Goal: Complete application form: Complete application form

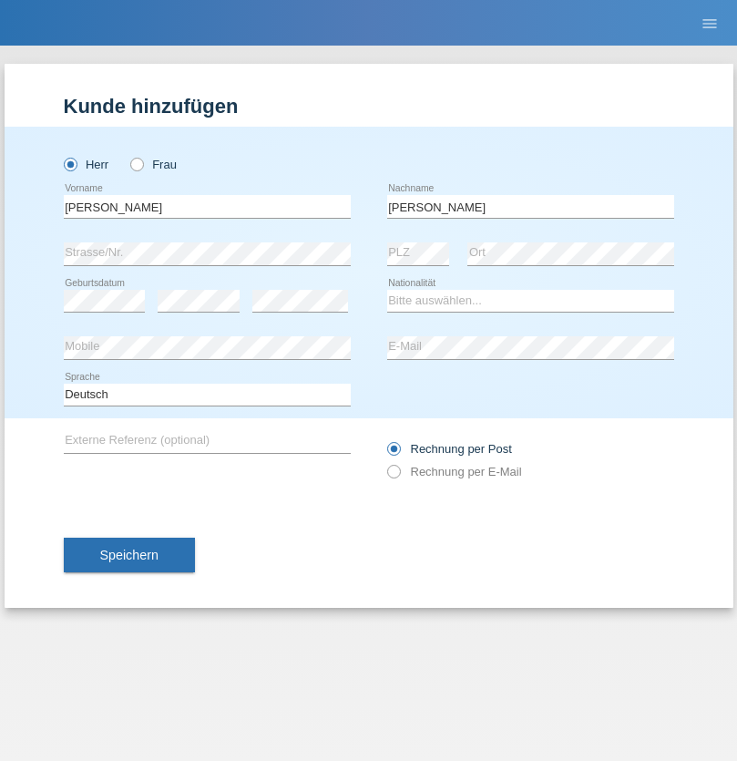
type input "[PERSON_NAME]"
select select "PT"
select select "C"
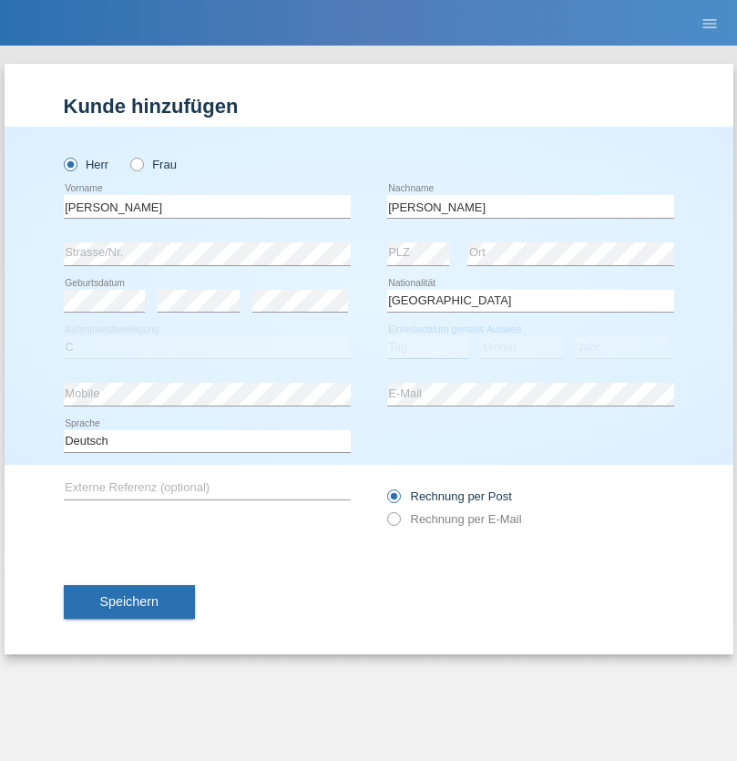
select select "06"
select select "2006"
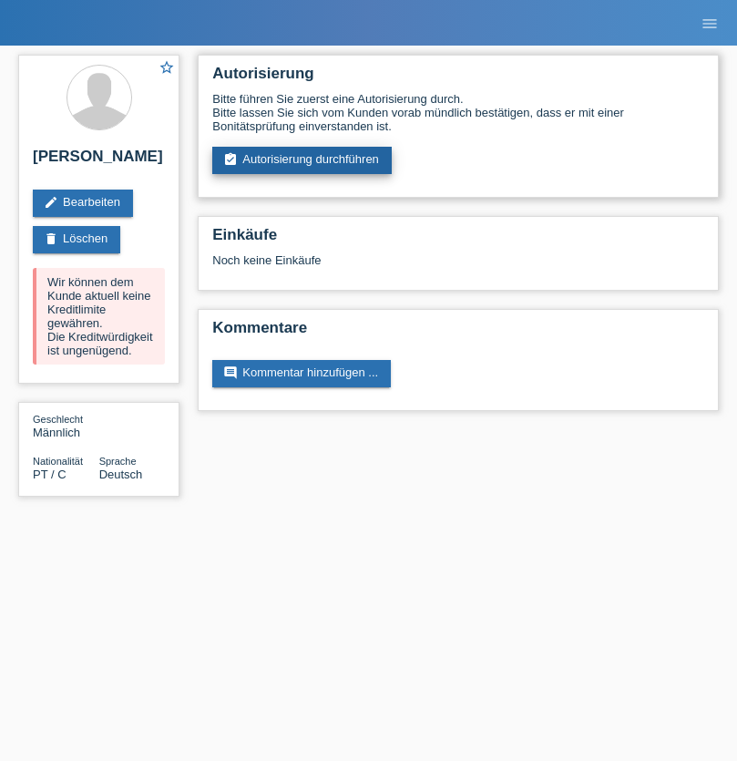
click at [302, 160] on link "assignment_turned_in Autorisierung durchführen" at bounding box center [301, 160] width 179 height 27
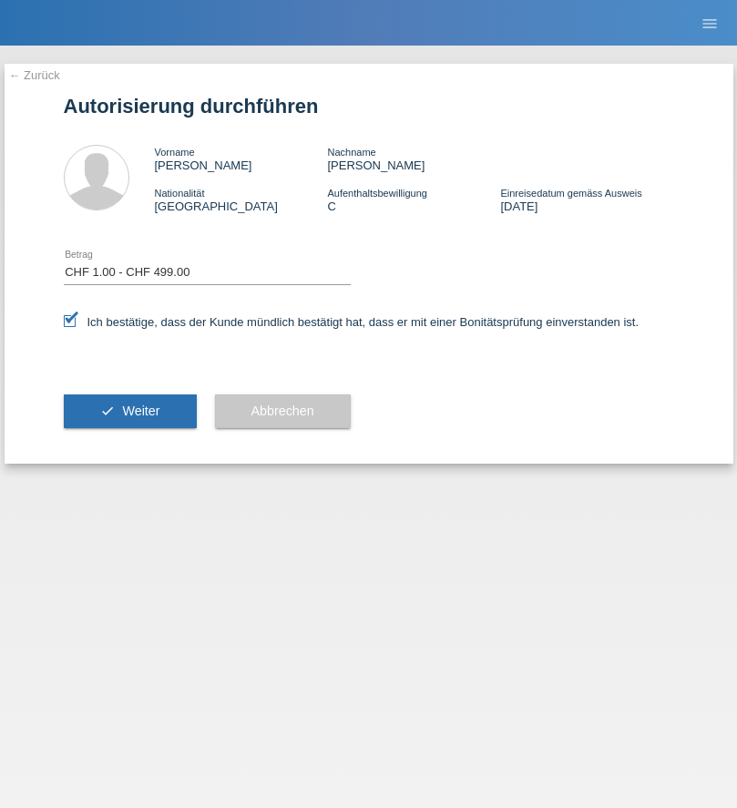
select select "1"
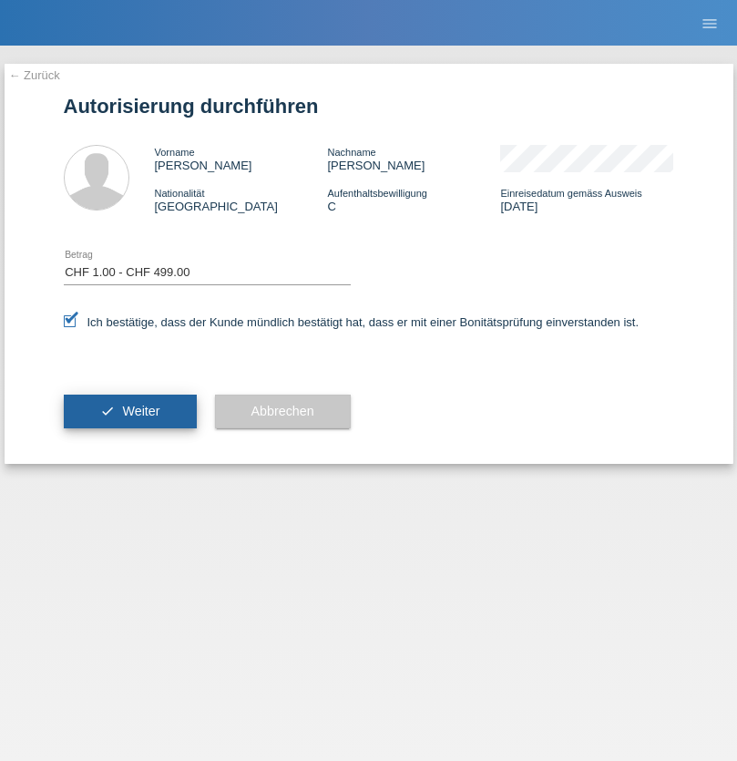
click at [129, 411] on span "Weiter" at bounding box center [140, 411] width 37 height 15
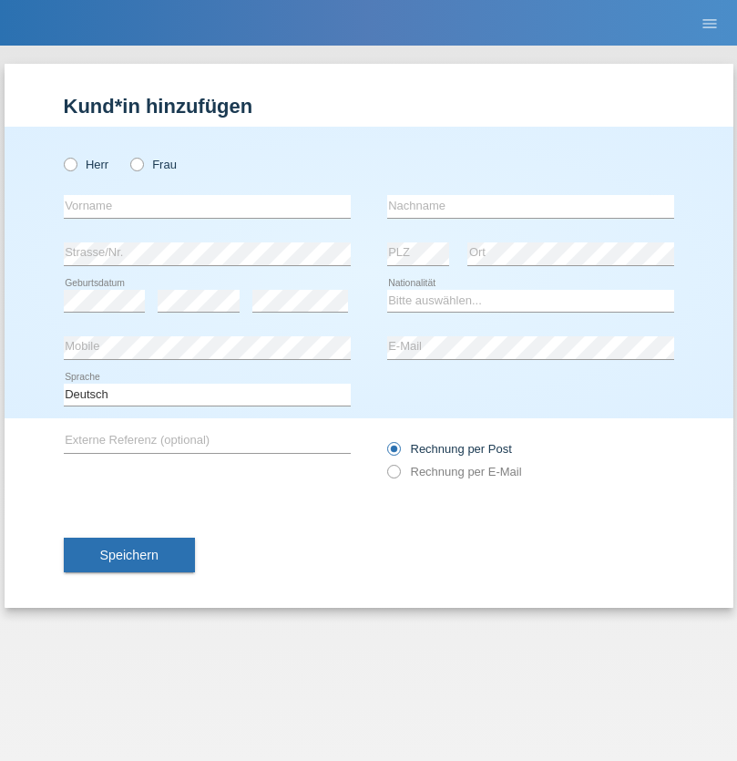
radio input "true"
click at [207, 206] on input "text" at bounding box center [207, 206] width 287 height 23
type input "[PERSON_NAME]"
click at [530, 206] on input "text" at bounding box center [530, 206] width 287 height 23
type input "Bonicatto"
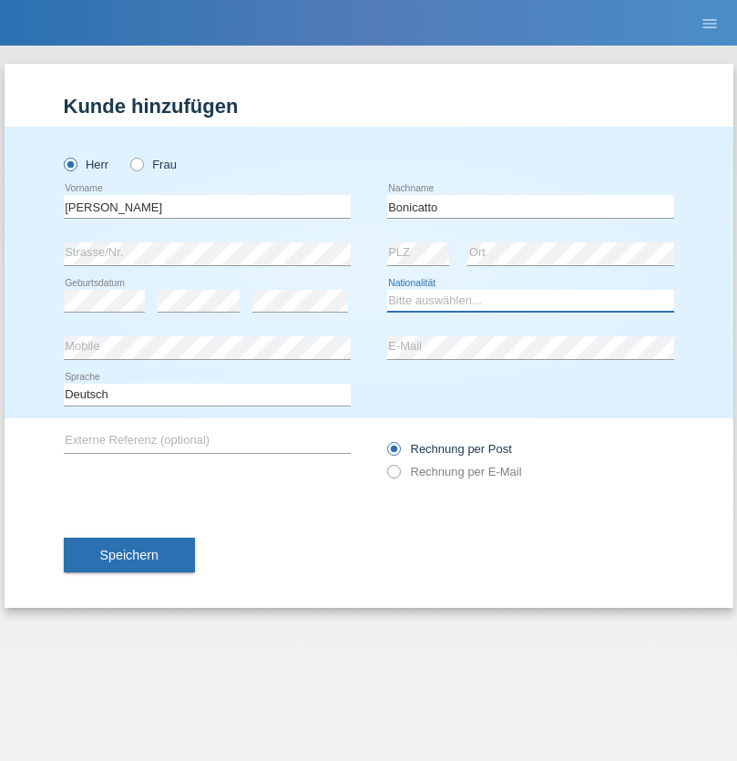
select select "CH"
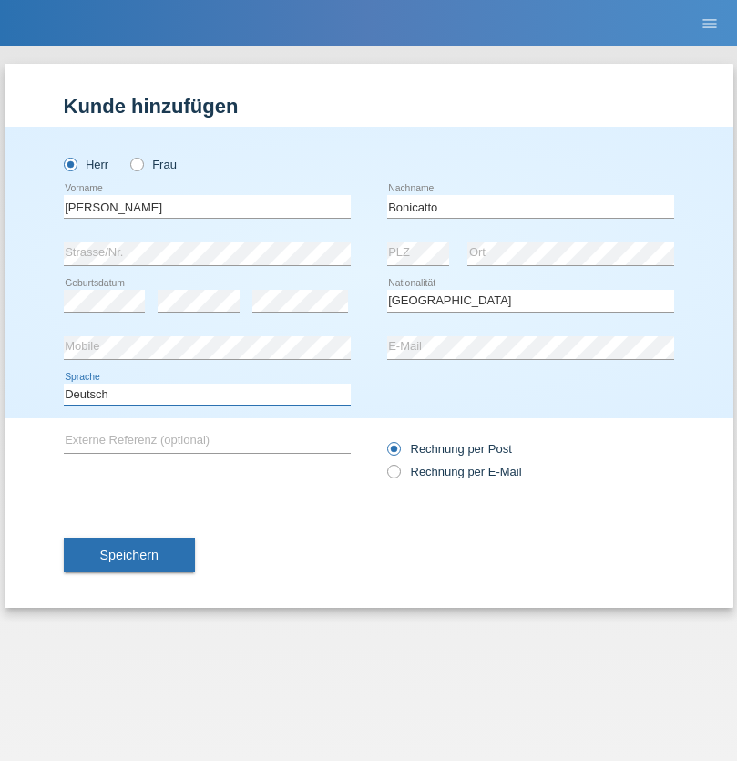
select select "en"
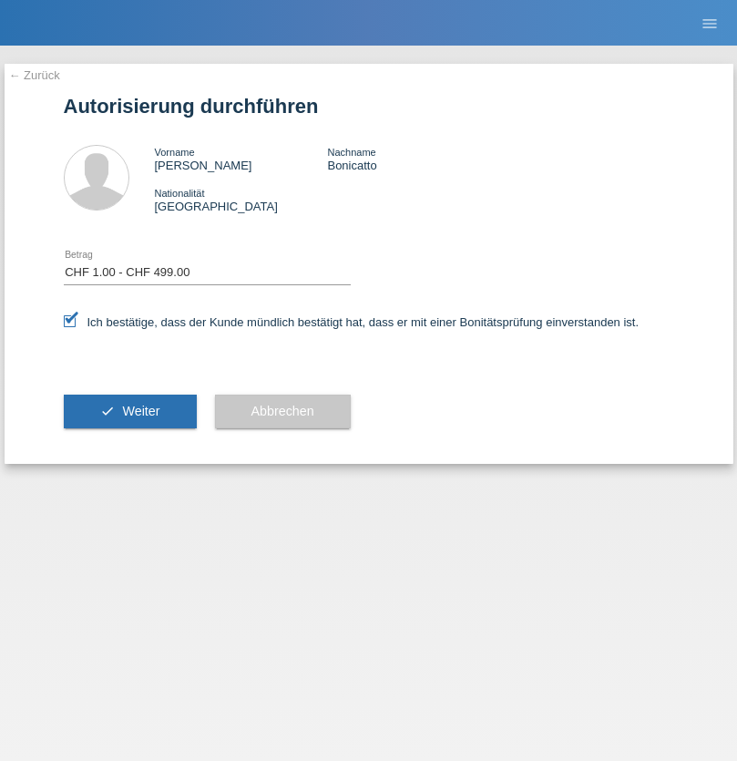
select select "1"
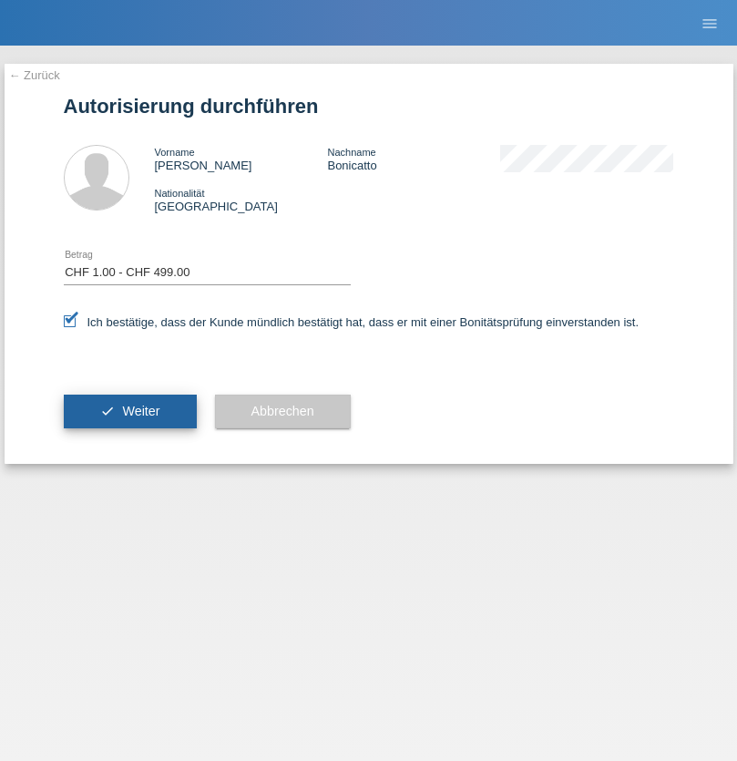
click at [129, 411] on span "Weiter" at bounding box center [140, 411] width 37 height 15
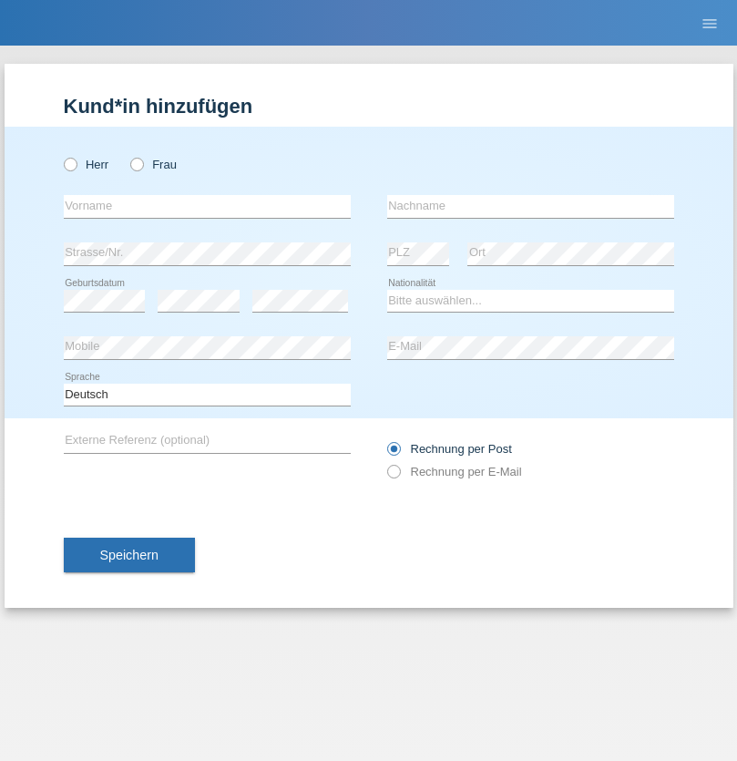
radio input "true"
click at [207, 206] on input "text" at bounding box center [207, 206] width 287 height 23
type input "Daniele"
click at [530, 206] on input "text" at bounding box center [530, 206] width 287 height 23
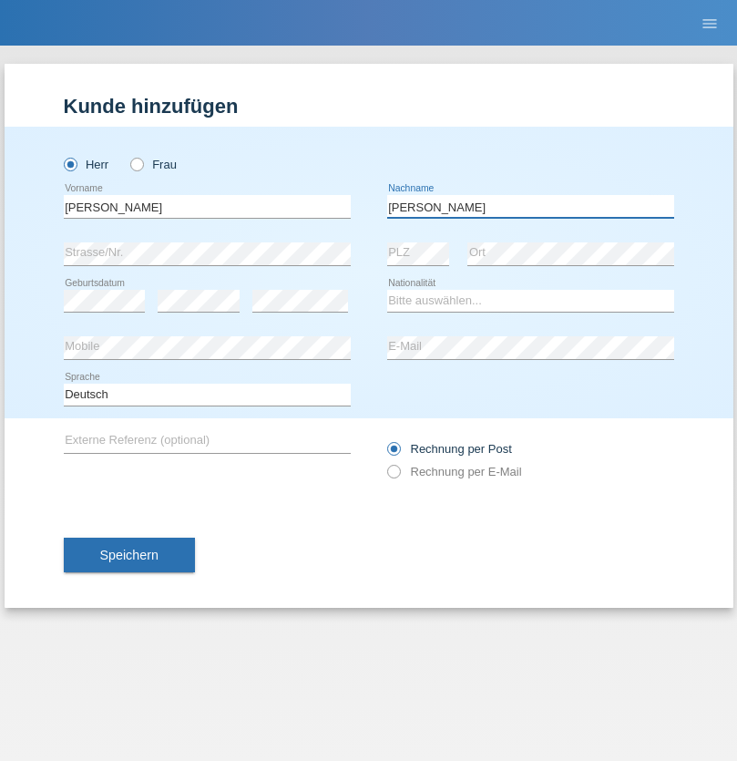
type input "Daniele"
select select "IT"
select select "C"
select select "22"
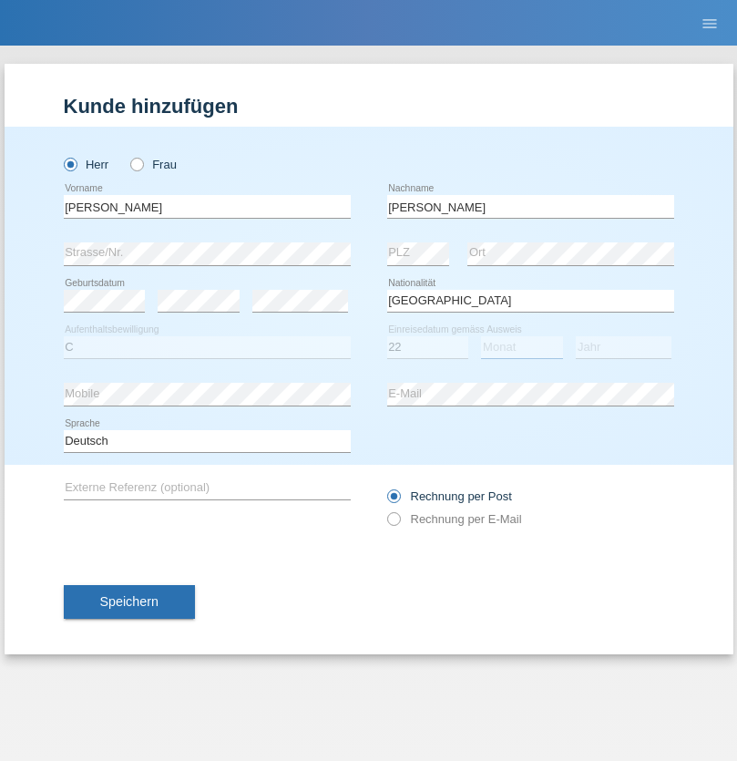
select select "06"
select select "1964"
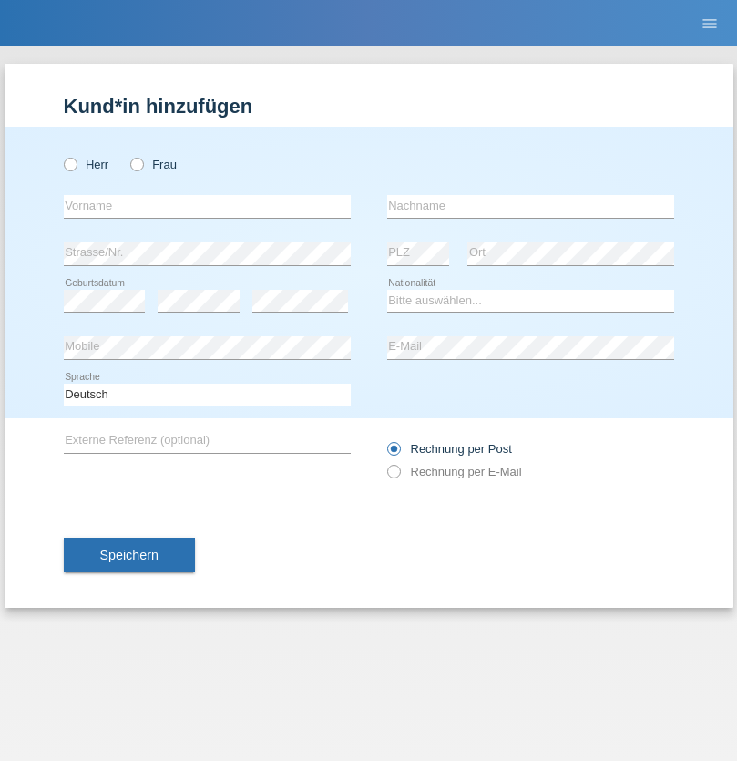
radio input "true"
click at [207, 206] on input "text" at bounding box center [207, 206] width 287 height 23
type input "Carnevale"
click at [530, 206] on input "text" at bounding box center [530, 206] width 287 height 23
type input "Alessio"
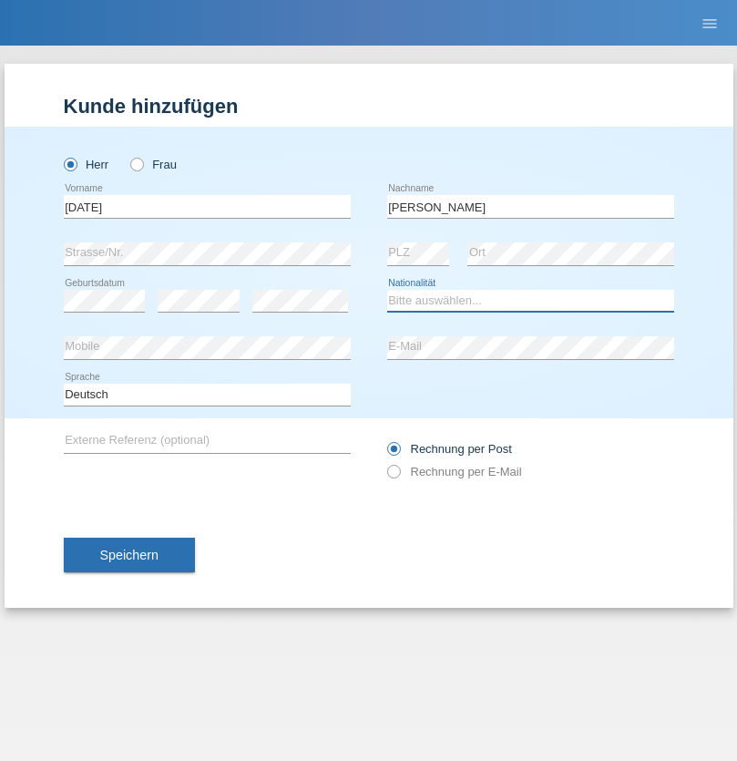
select select "IT"
select select "C"
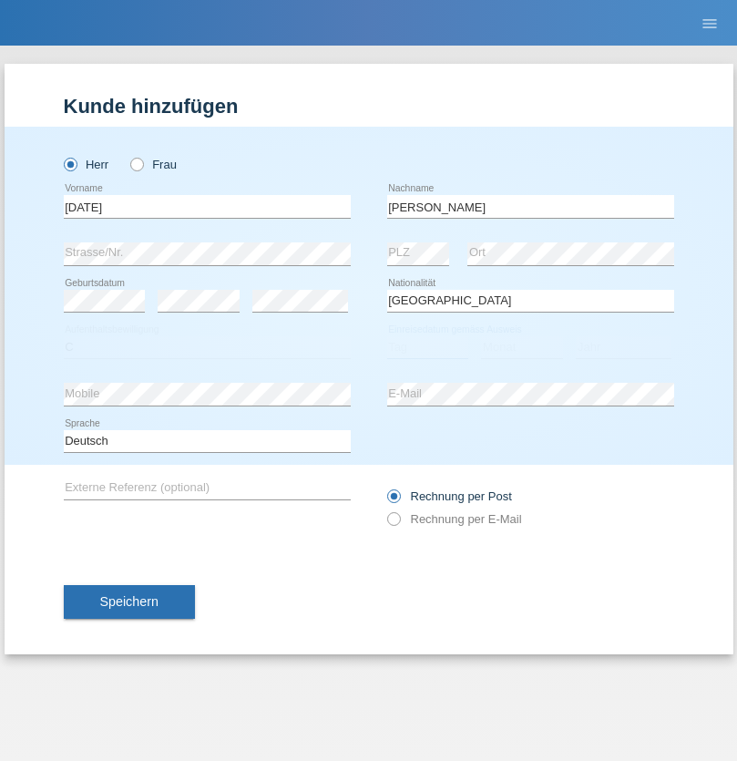
select select "01"
select select "05"
select select "2021"
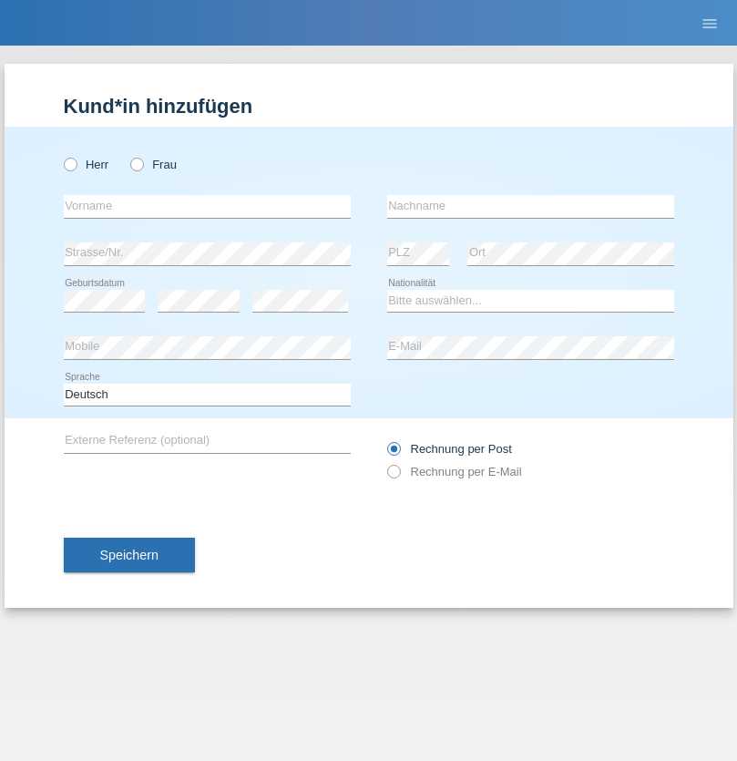
radio input "true"
click at [207, 206] on input "text" at bounding box center [207, 206] width 287 height 23
type input "Claudiu Marian"
click at [530, 206] on input "text" at bounding box center [530, 206] width 287 height 23
type input "Cislariu"
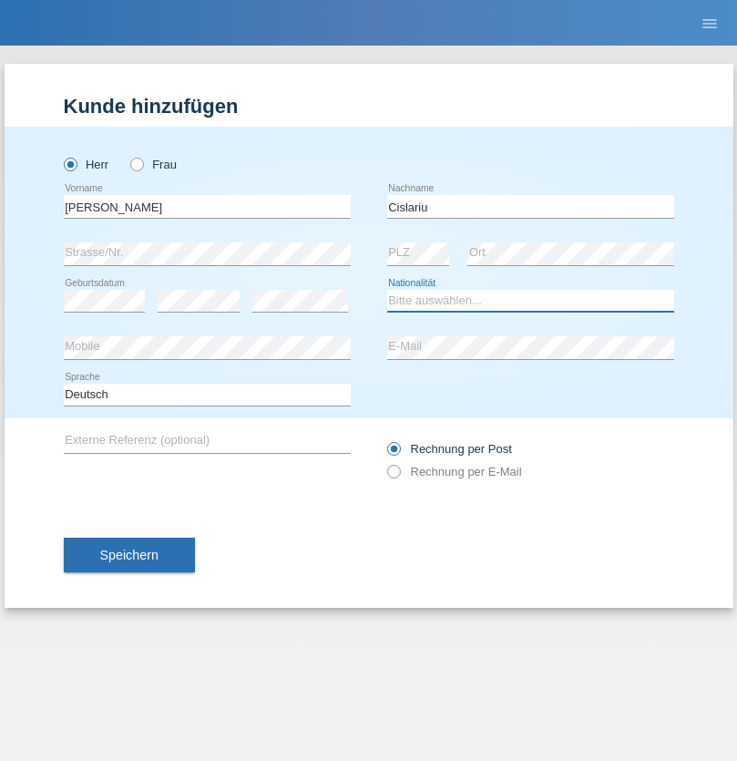
select select "CH"
radio input "true"
select select "CH"
radio input "true"
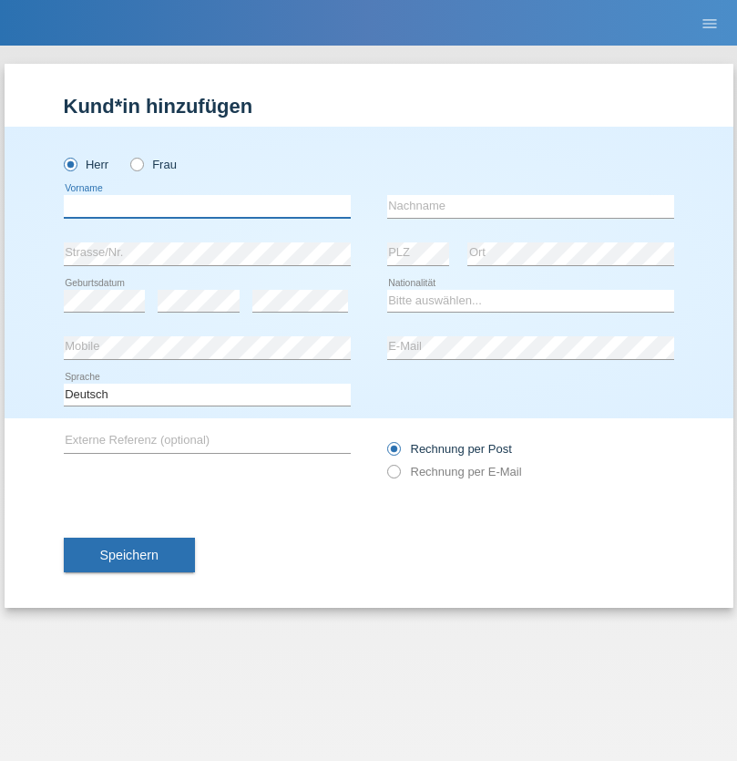
click at [207, 206] on input "text" at bounding box center [207, 206] width 287 height 23
type input "Zsolt"
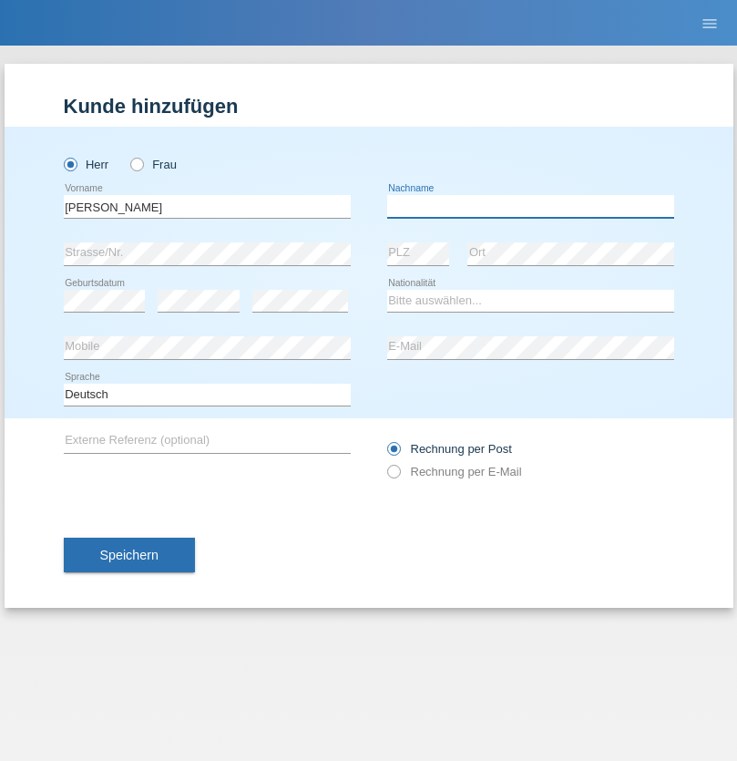
click at [530, 206] on input "text" at bounding box center [530, 206] width 287 height 23
type input "Kappelmayer"
select select "MG"
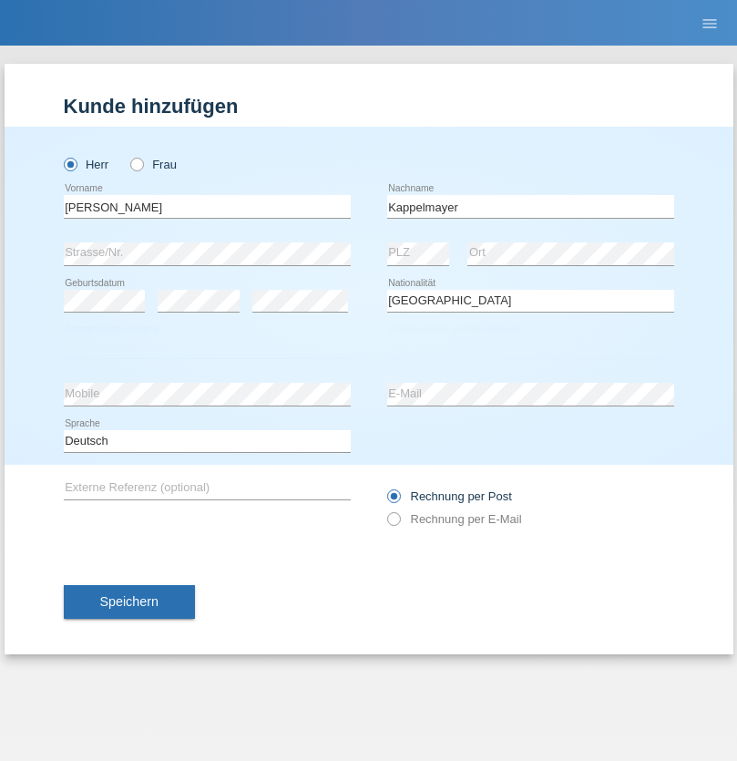
select select "C"
select select "30"
select select "08"
select select "2021"
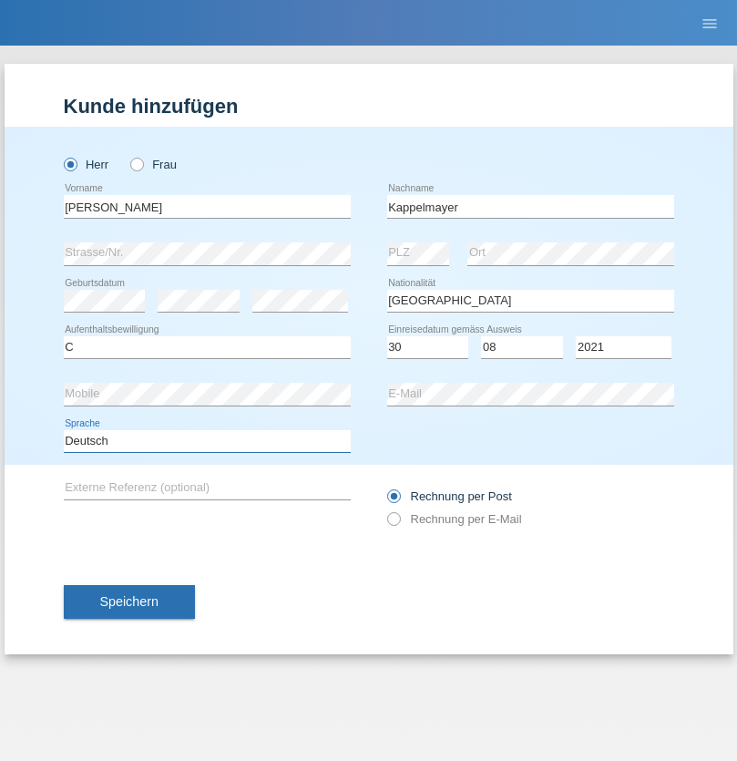
select select "en"
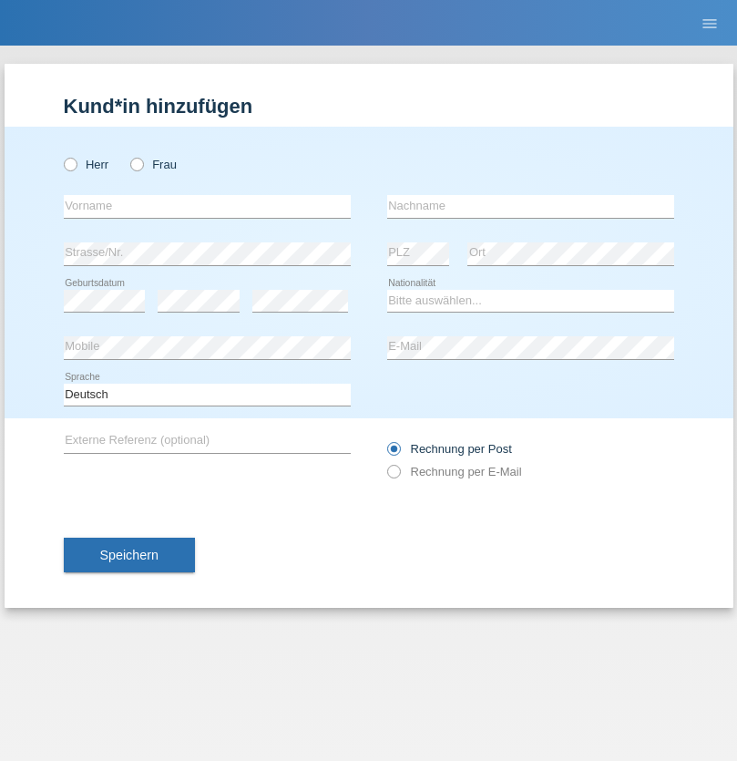
radio input "true"
click at [207, 206] on input "text" at bounding box center [207, 206] width 287 height 23
type input "firat"
click at [530, 206] on input "text" at bounding box center [530, 206] width 287 height 23
type input "kara"
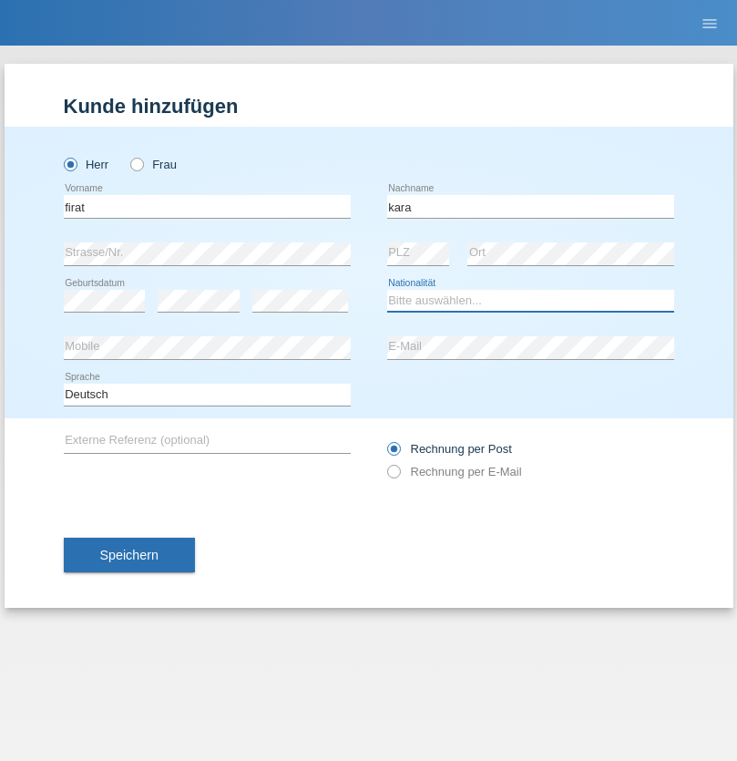
select select "CH"
radio input "true"
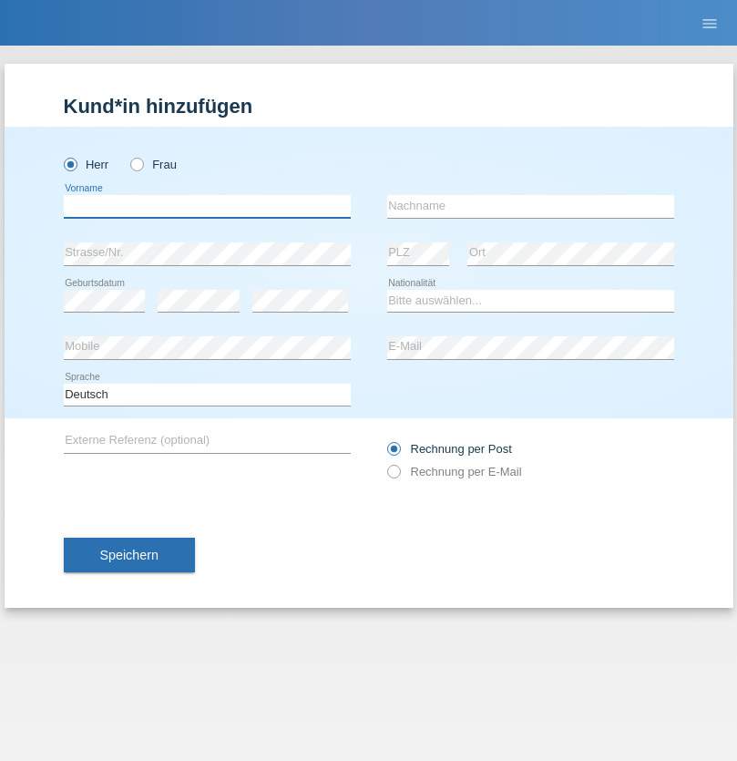
click at [207, 206] on input "text" at bounding box center [207, 206] width 287 height 23
type input "Jean Panda"
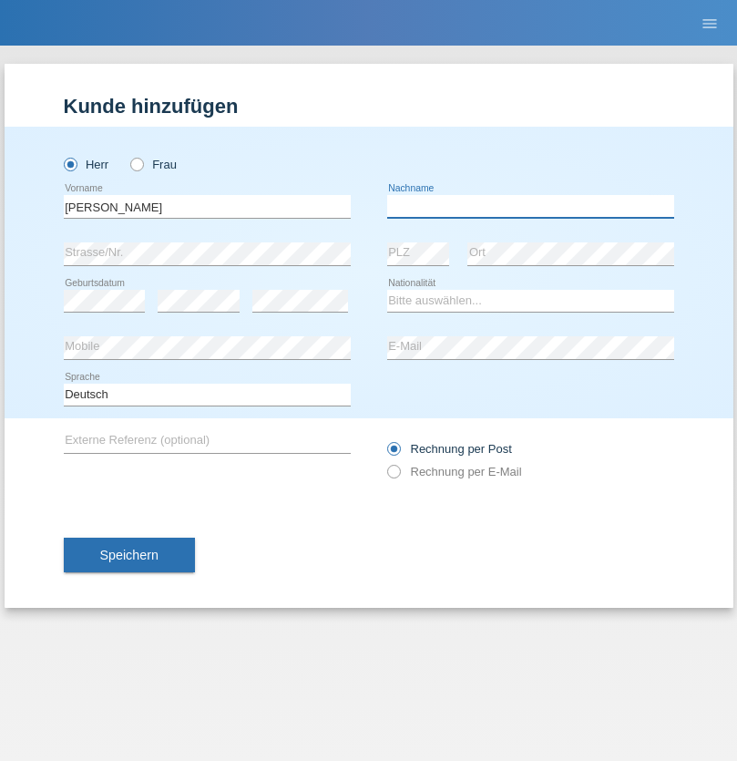
click at [530, 206] on input "text" at bounding box center [530, 206] width 287 height 23
type input "Panda nzinga"
select select "MN"
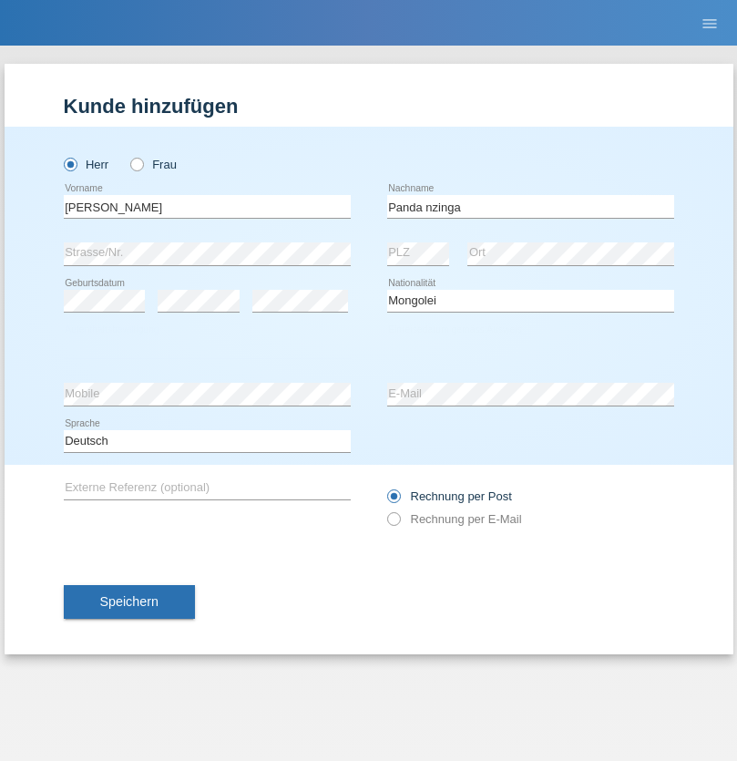
select select "C"
select select "28"
select select "11"
select select "2001"
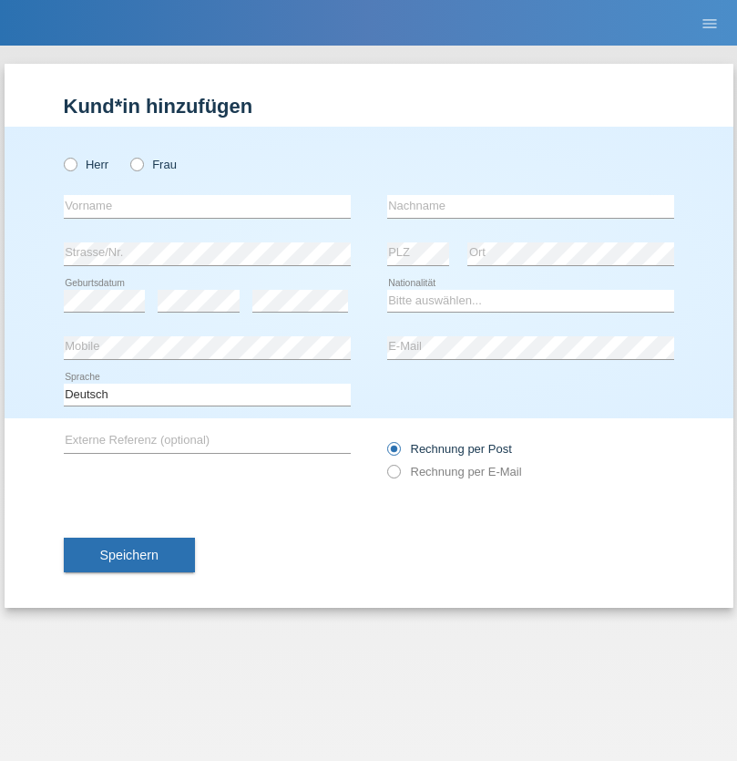
radio input "true"
select select "HU"
select select "C"
select select "30"
select select "10"
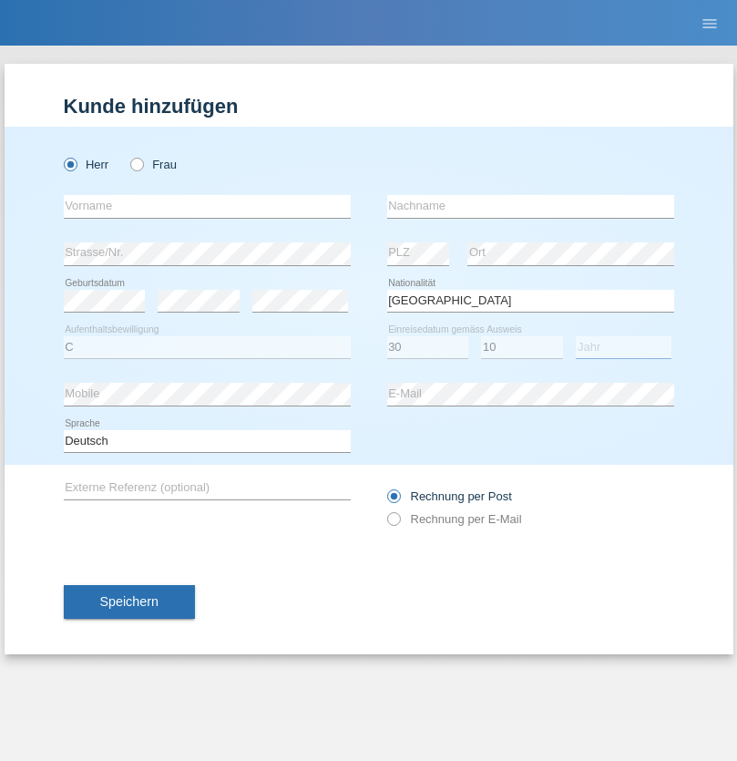
select select "2021"
